Goal: Navigation & Orientation: Find specific page/section

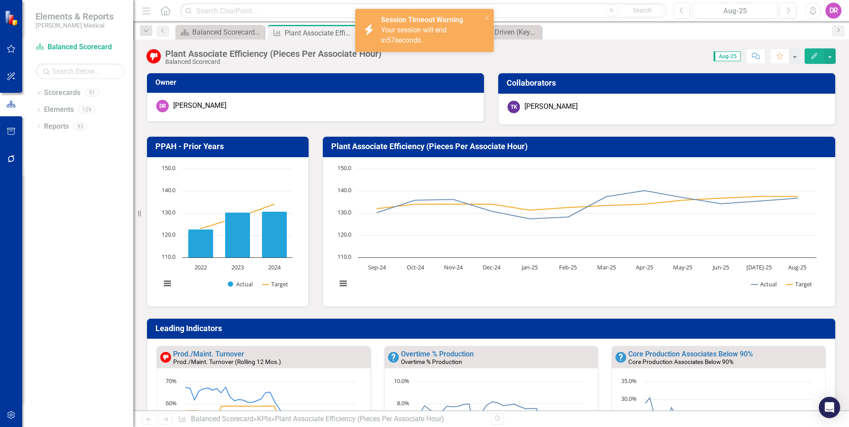
click at [417, 62] on div "Score: 0.00 Aug-25 Completed Comment Favorite Edit" at bounding box center [611, 55] width 450 height 15
click at [486, 17] on icon "close" at bounding box center [487, 18] width 4 height 4
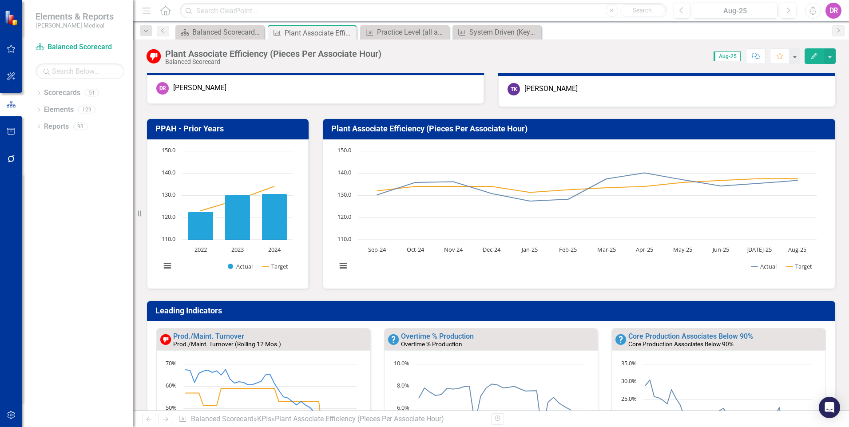
scroll to position [44, 0]
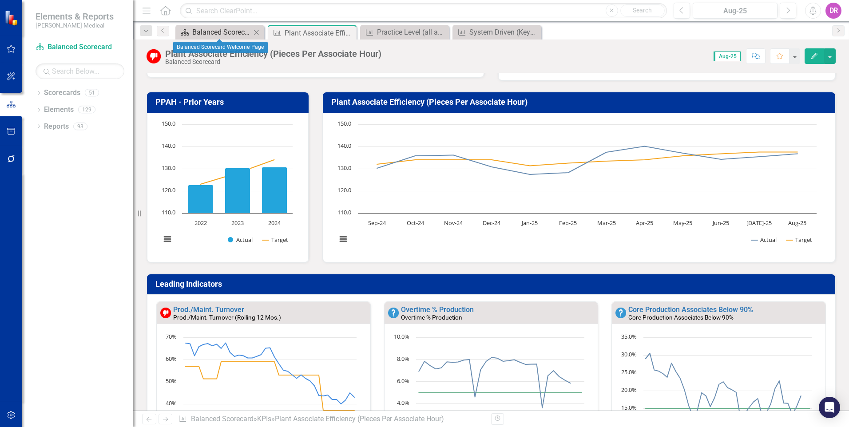
click at [217, 28] on div "Balanced Scorecard Welcome Page" at bounding box center [221, 32] width 59 height 11
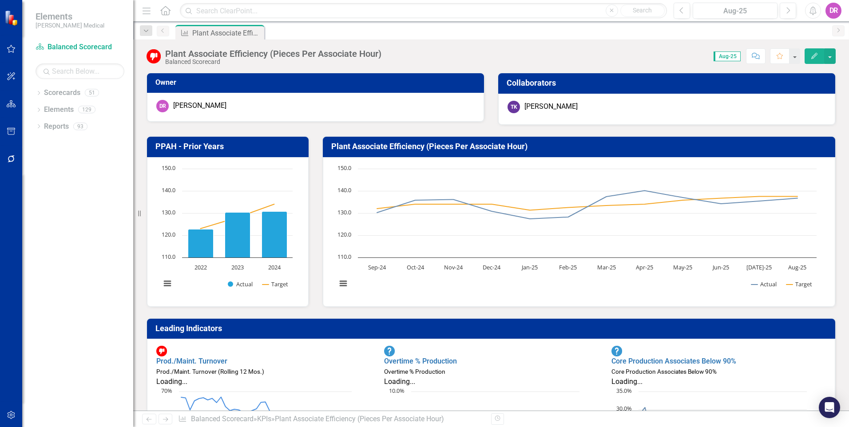
click at [165, 9] on icon "Home" at bounding box center [165, 10] width 12 height 9
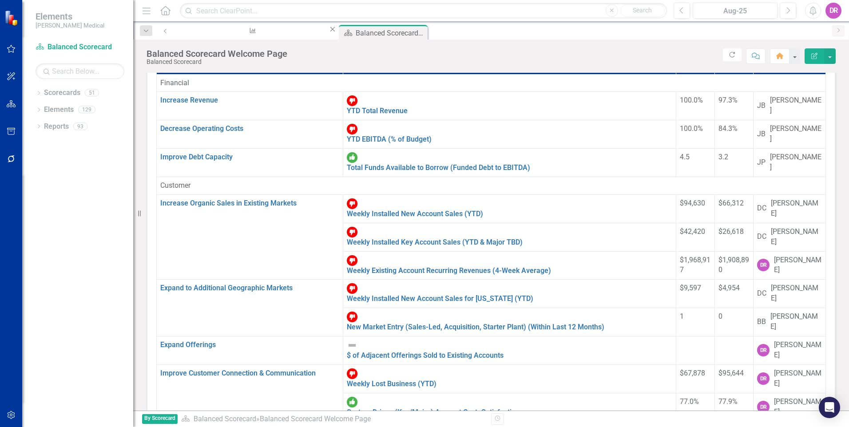
scroll to position [133, 0]
